Goal: Information Seeking & Learning: Learn about a topic

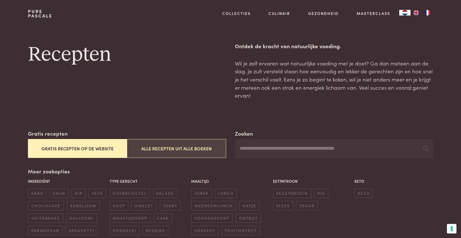
click at [162, 146] on button "Alle recepten uit alle boeken" at bounding box center [176, 148] width 99 height 19
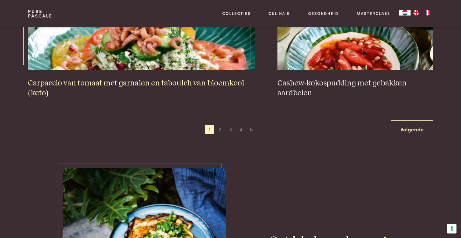
scroll to position [1115, 0]
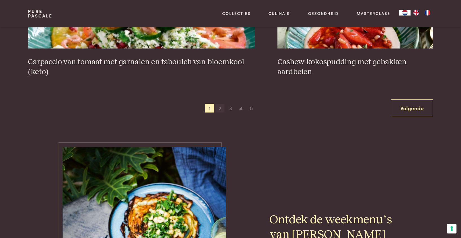
click at [218, 109] on span "2" at bounding box center [219, 108] width 9 height 9
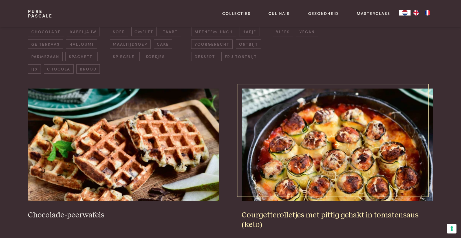
scroll to position [223, 0]
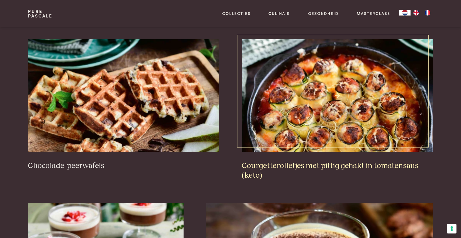
click at [340, 98] on img at bounding box center [336, 95] width 191 height 113
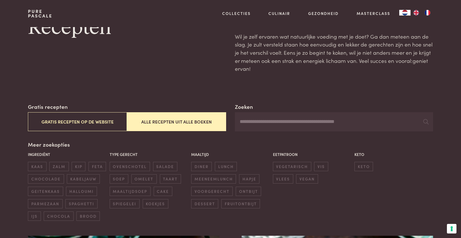
scroll to position [0, 0]
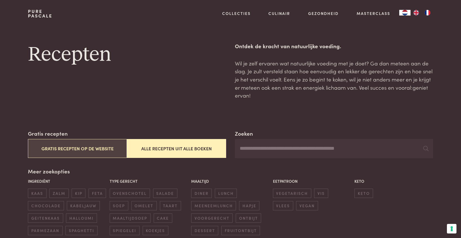
click at [93, 147] on button "Gratis recepten op de website" at bounding box center [77, 148] width 99 height 19
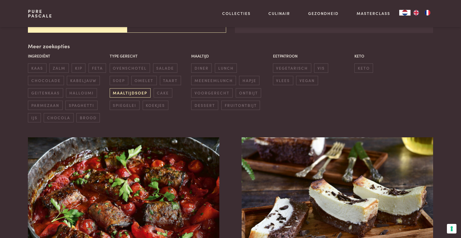
scroll to position [129, 0]
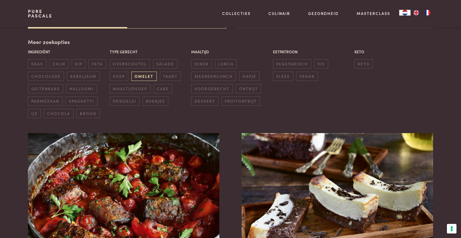
click at [139, 75] on span "omelet" at bounding box center [143, 76] width 25 height 9
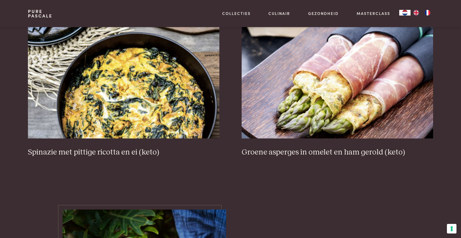
scroll to position [223, 0]
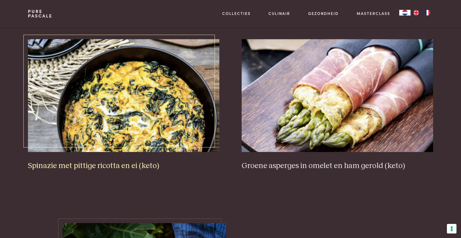
click at [124, 104] on img at bounding box center [123, 95] width 191 height 113
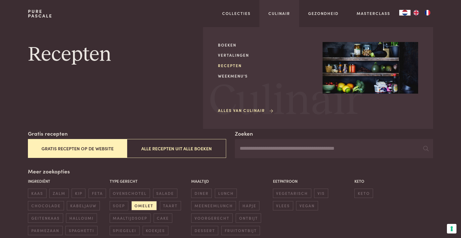
click at [234, 65] on link "Recepten" at bounding box center [266, 66] width 96 height 6
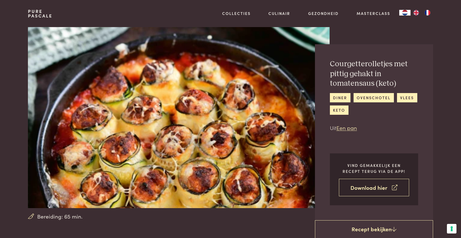
click at [384, 190] on link "Download hier" at bounding box center [374, 188] width 70 height 18
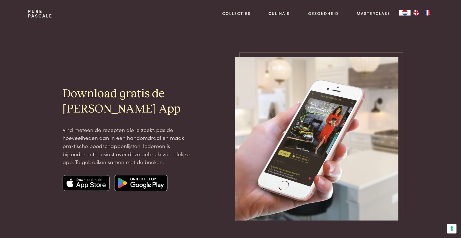
click at [146, 183] on img at bounding box center [140, 183] width 53 height 16
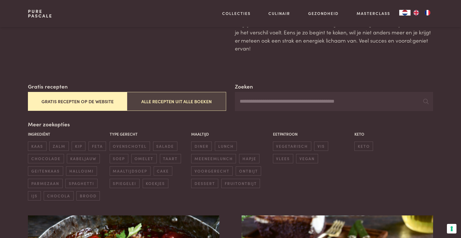
click at [186, 99] on button "Alle recepten uit alle boeken" at bounding box center [176, 101] width 99 height 19
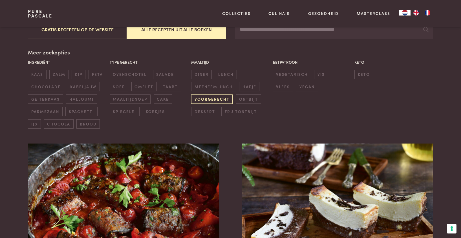
scroll to position [129, 0]
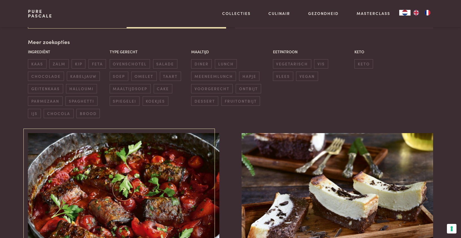
click at [156, 176] on img at bounding box center [123, 189] width 191 height 113
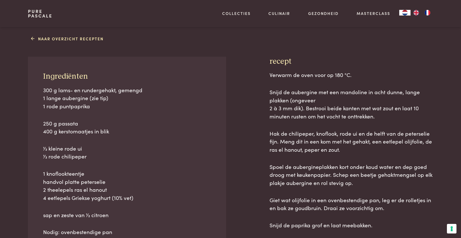
scroll to position [235, 0]
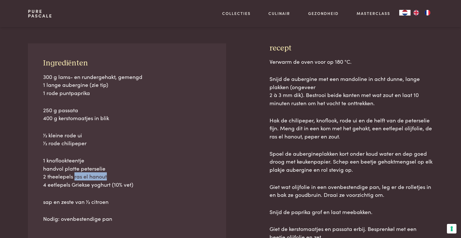
drag, startPoint x: 106, startPoint y: 176, endPoint x: 74, endPoint y: 179, distance: 31.9
click at [74, 179] on p "1 knoflookteentje handvol platte peterselie 2 theelepels ras el hanout 4 eetlep…" at bounding box center [127, 172] width 168 height 32
copy span "ras el hanout"
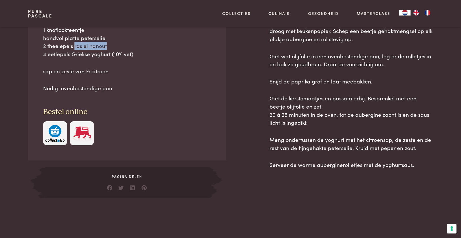
scroll to position [47, 0]
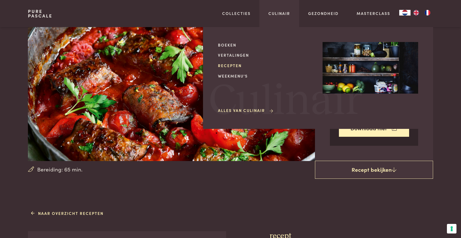
click at [235, 65] on link "Recepten" at bounding box center [266, 66] width 96 height 6
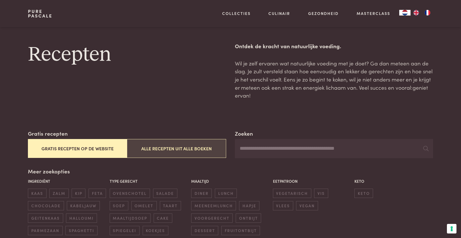
scroll to position [47, 0]
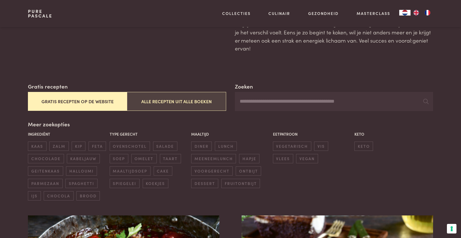
click at [184, 99] on button "Alle recepten uit alle boeken" at bounding box center [176, 101] width 99 height 19
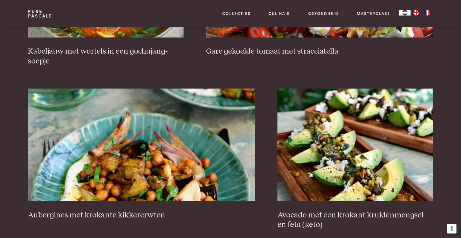
scroll to position [505, 0]
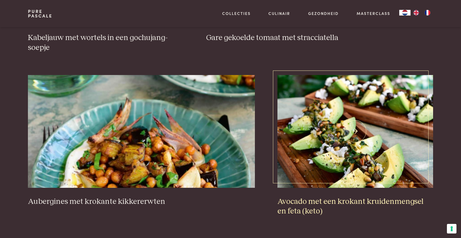
click at [312, 145] on img at bounding box center [355, 131] width 156 height 113
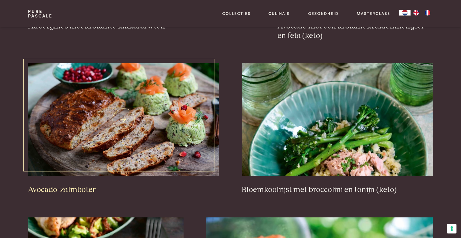
scroll to position [693, 0]
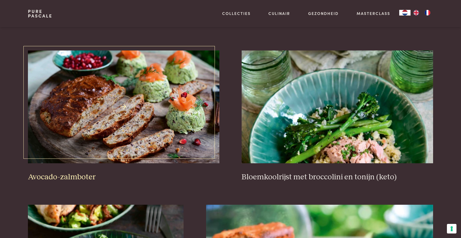
click at [117, 127] on img at bounding box center [123, 106] width 191 height 113
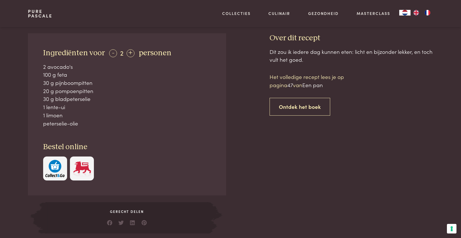
scroll to position [235, 0]
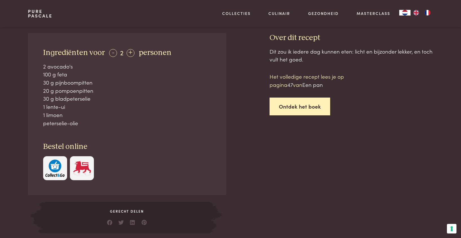
click at [287, 106] on link "Ontdek het boek" at bounding box center [299, 106] width 61 height 18
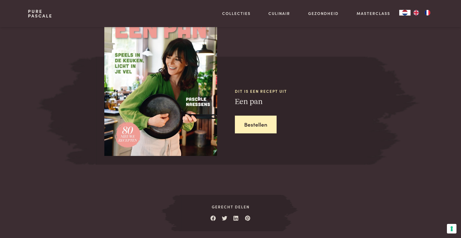
scroll to position [527, 0]
click at [258, 123] on link "Bestellen" at bounding box center [256, 124] width 42 height 18
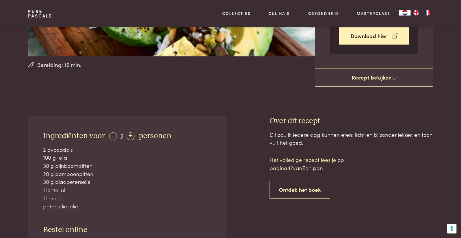
scroll to position [152, 0]
click at [130, 136] on div "+" at bounding box center [130, 136] width 8 height 8
click at [111, 136] on div "-" at bounding box center [113, 136] width 8 height 8
click at [130, 137] on div "+" at bounding box center [130, 136] width 8 height 8
click at [109, 137] on div "-" at bounding box center [113, 136] width 8 height 8
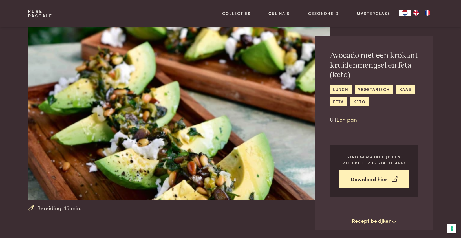
scroll to position [0, 0]
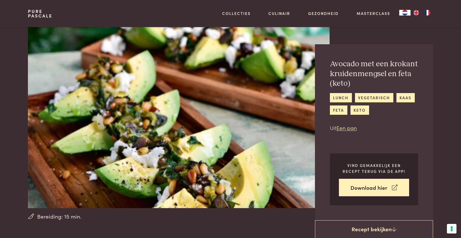
scroll to position [527, 0]
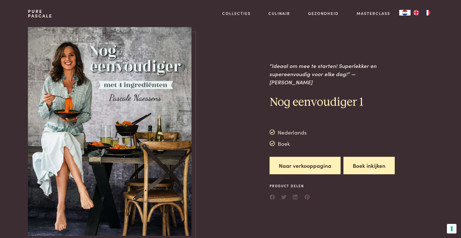
click at [372, 161] on button "Boek inkijken" at bounding box center [368, 166] width 51 height 18
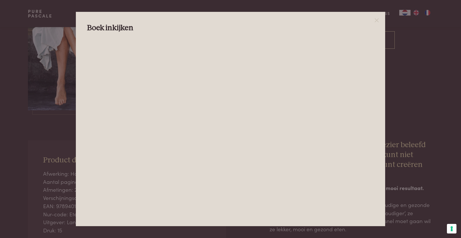
scroll to position [141, 0]
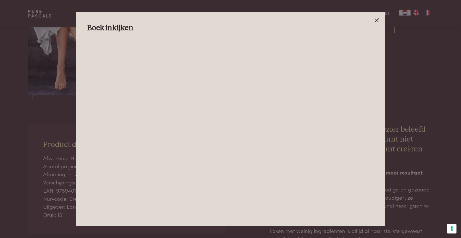
click at [374, 21] on icon at bounding box center [376, 20] width 7 height 7
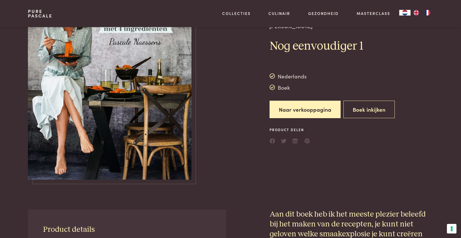
scroll to position [0, 0]
